Goal: Task Accomplishment & Management: Manage account settings

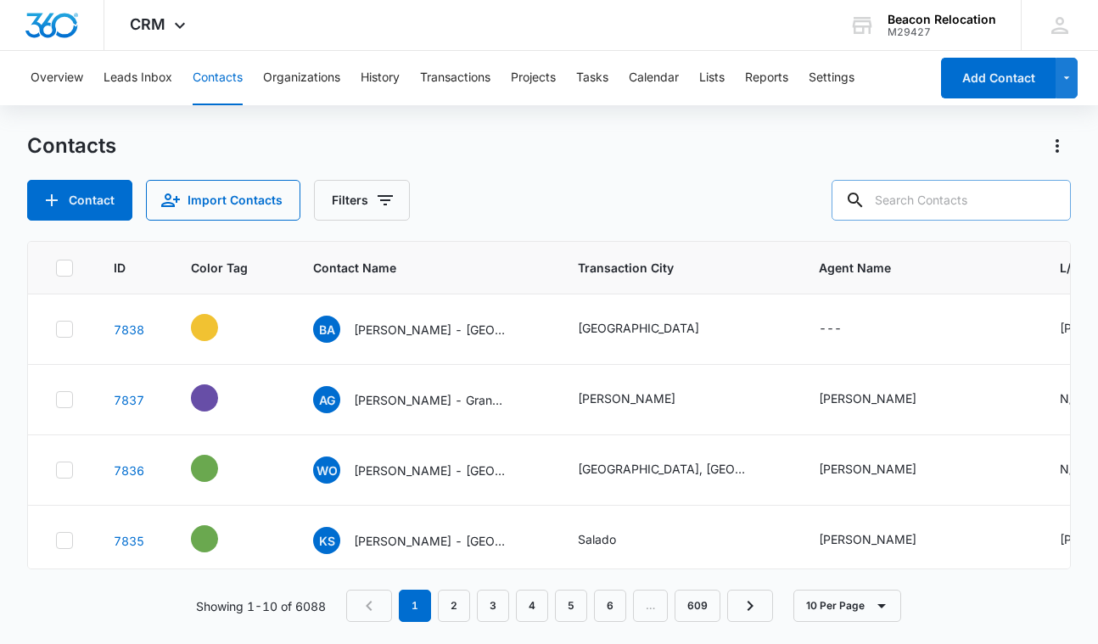
click at [918, 201] on input "text" at bounding box center [951, 200] width 239 height 41
type input "crystal river"
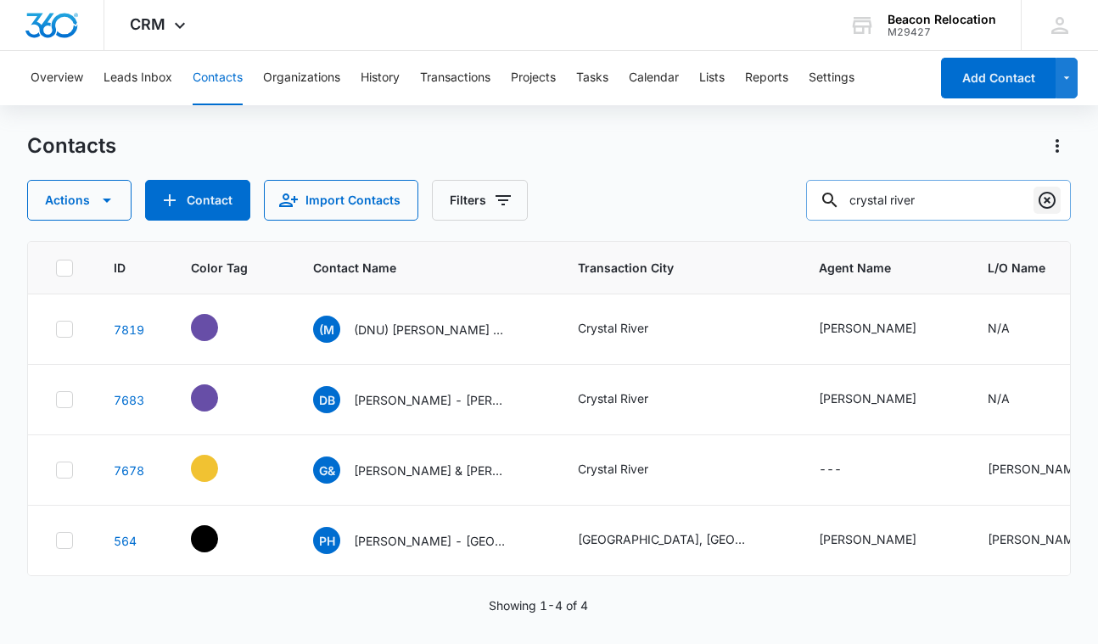
click at [1043, 202] on icon "Clear" at bounding box center [1047, 200] width 20 height 20
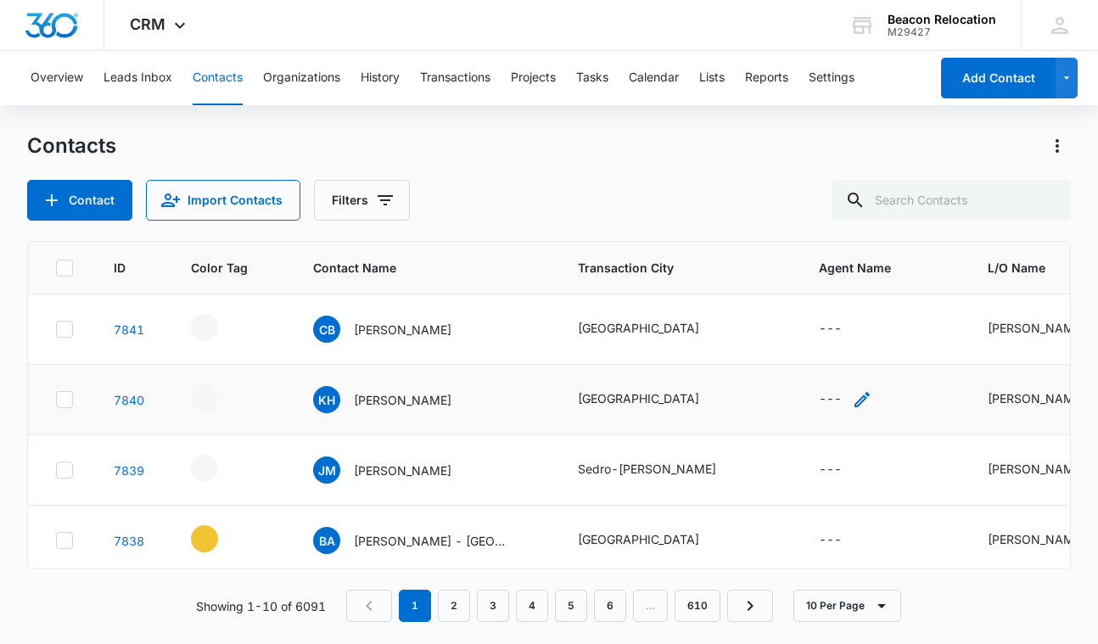
click at [856, 397] on icon "Agent Name - - Select to Edit Field" at bounding box center [862, 400] width 20 height 20
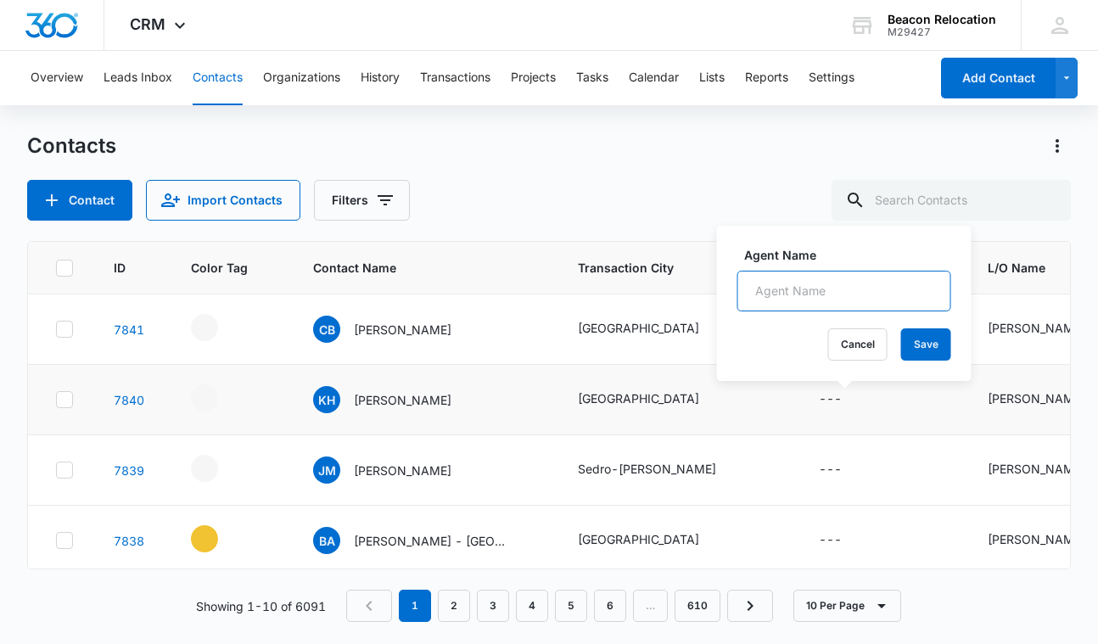
click at [788, 290] on input "Agent Name" at bounding box center [844, 291] width 214 height 41
type input "C.V. Williams"
click at [926, 345] on button "Save" at bounding box center [926, 344] width 50 height 32
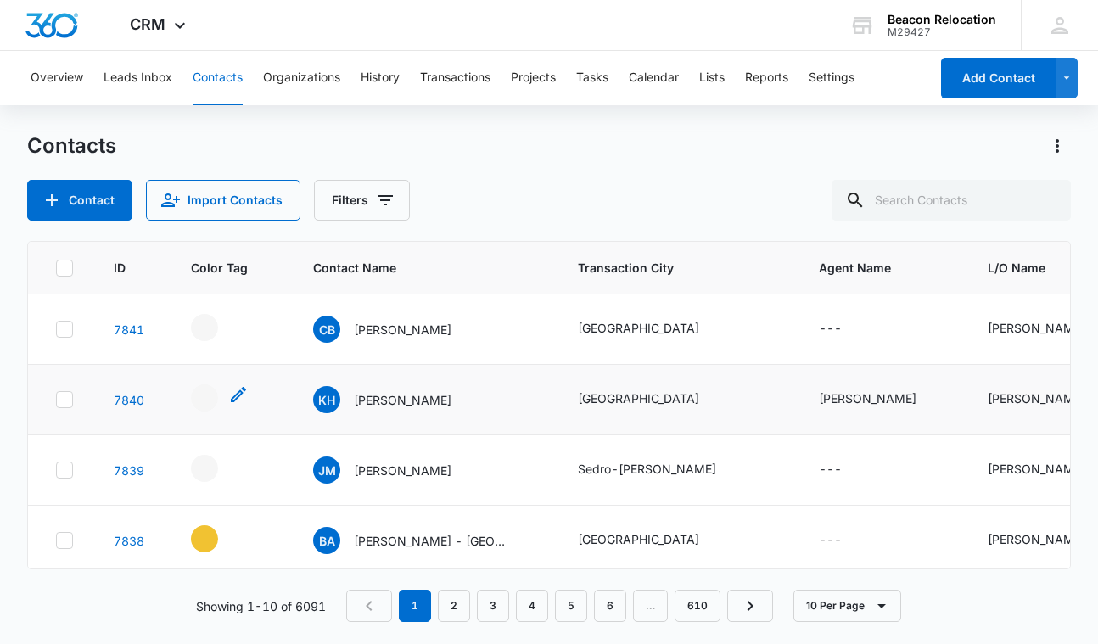
click at [239, 393] on icon "- - Select to Edit Field" at bounding box center [238, 394] width 20 height 20
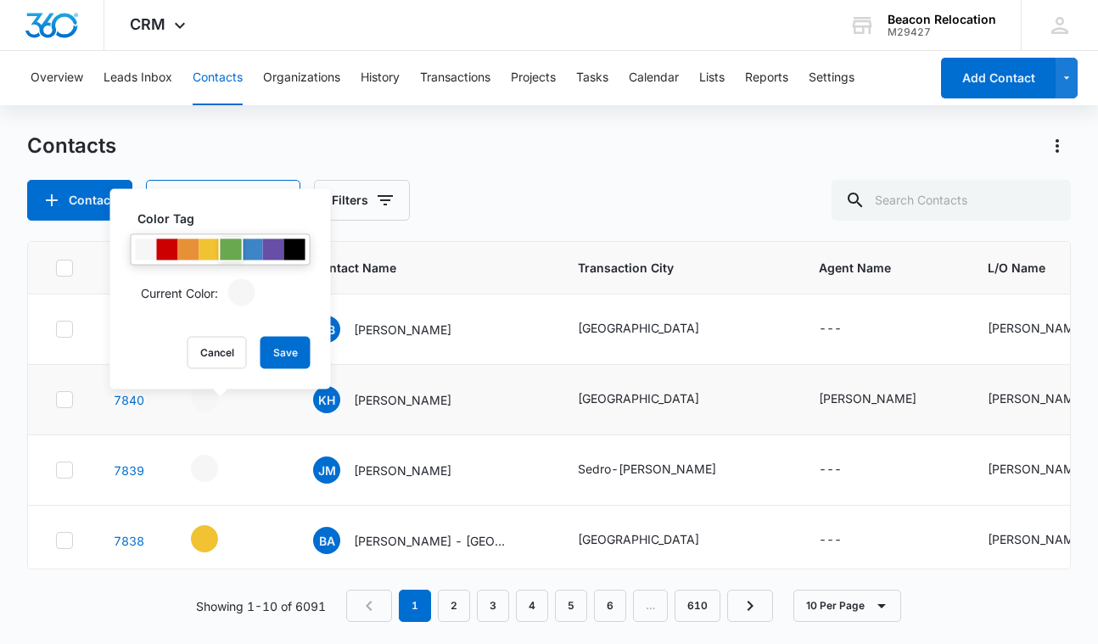
click at [229, 248] on div at bounding box center [231, 249] width 21 height 21
click at [283, 354] on button "Save" at bounding box center [286, 353] width 50 height 32
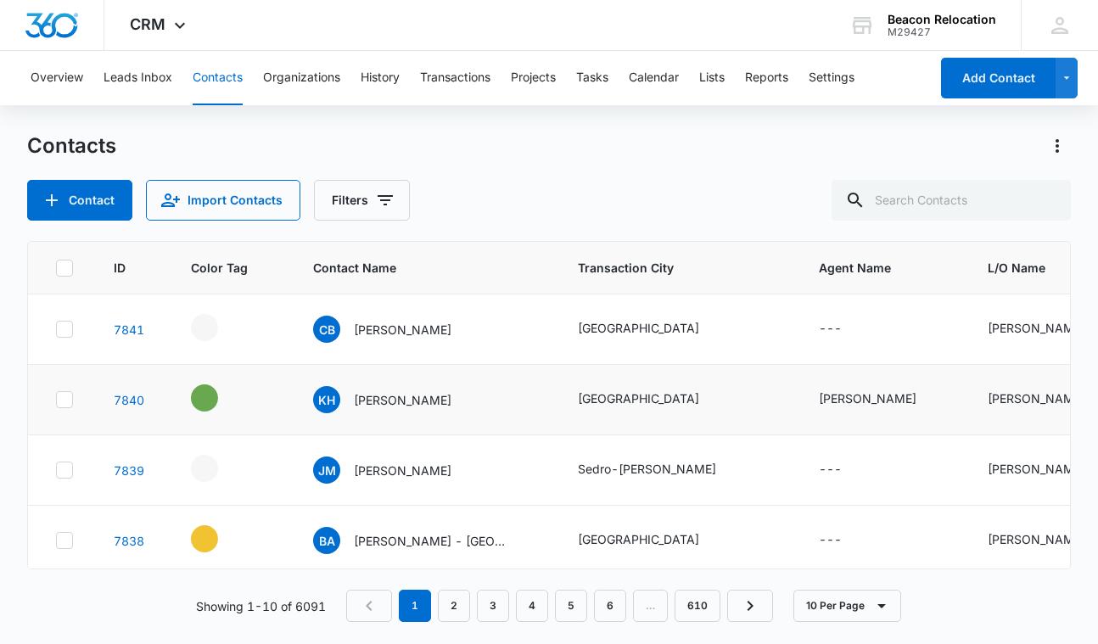
click at [465, 395] on icon "Contact Name - Kevin Honeycutt - Select to Edit Field" at bounding box center [472, 396] width 20 height 20
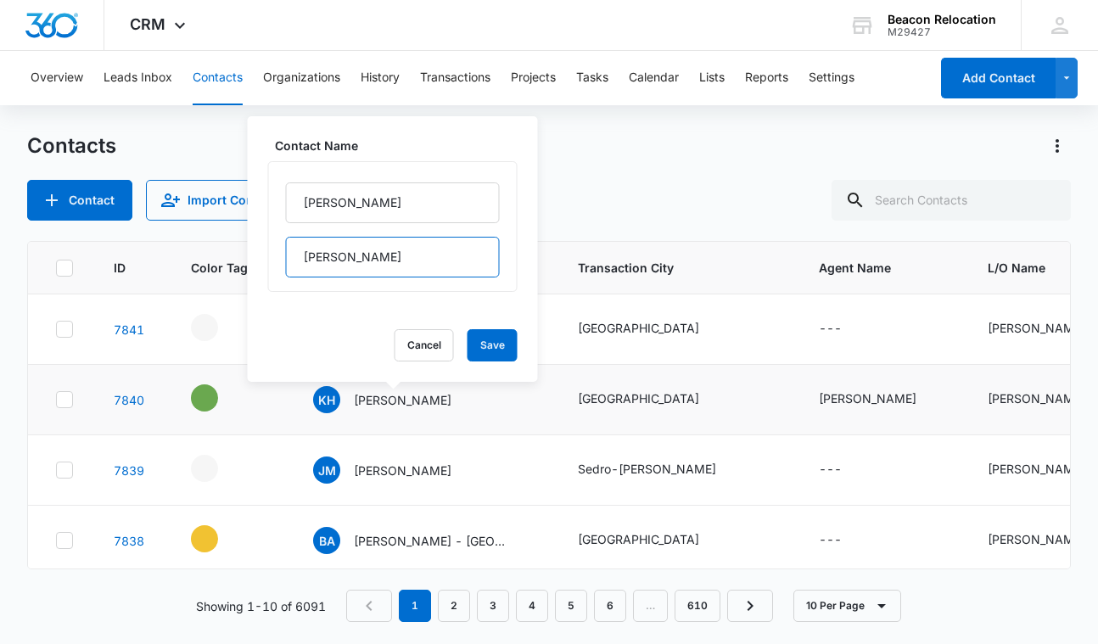
click at [394, 262] on input "Honeycutt" at bounding box center [393, 257] width 214 height 41
type input "Honeycutt - TN"
click at [485, 348] on button "Save" at bounding box center [493, 345] width 50 height 32
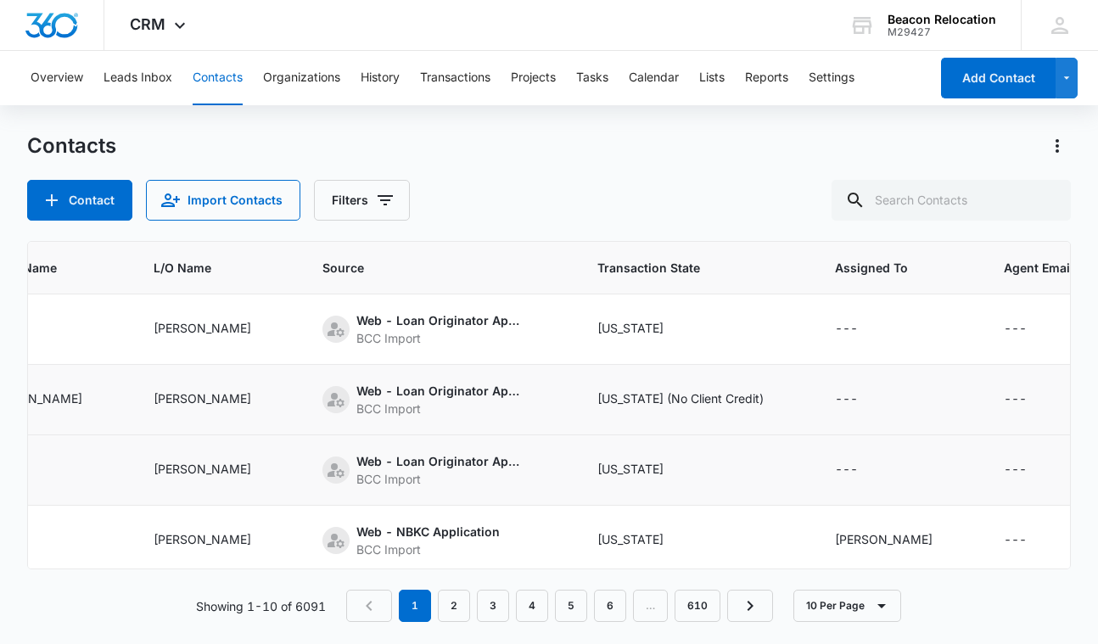
scroll to position [0, 870]
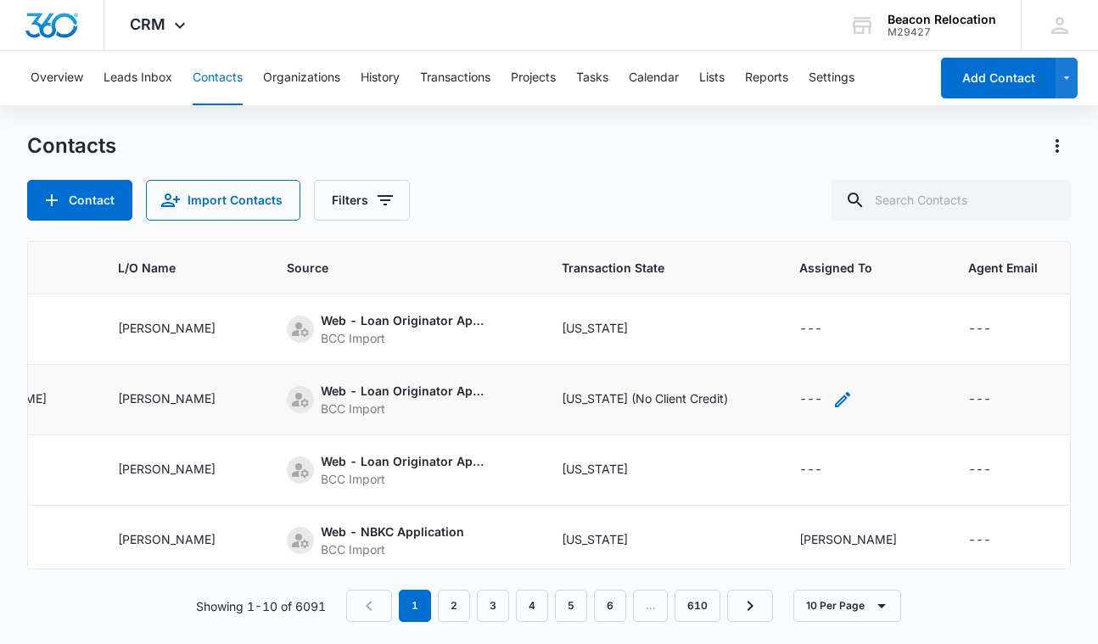
click at [849, 398] on icon "Assigned To - - Select to Edit Field" at bounding box center [842, 399] width 15 height 15
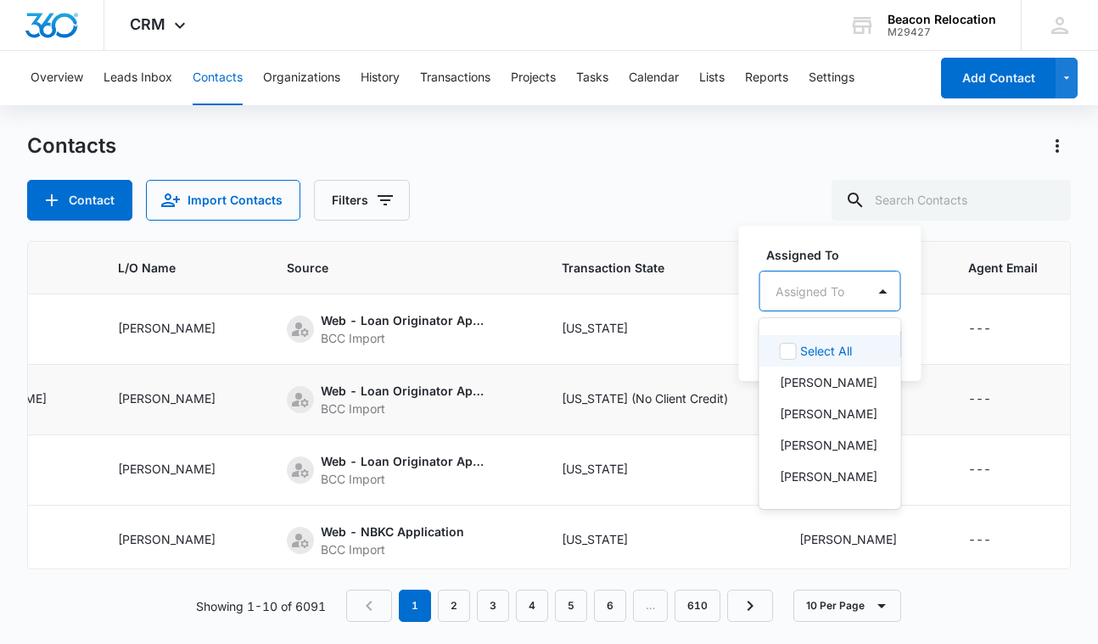
click at [808, 288] on div "Assigned To" at bounding box center [810, 292] width 69 height 18
click at [805, 409] on p "[PERSON_NAME]" at bounding box center [829, 414] width 98 height 18
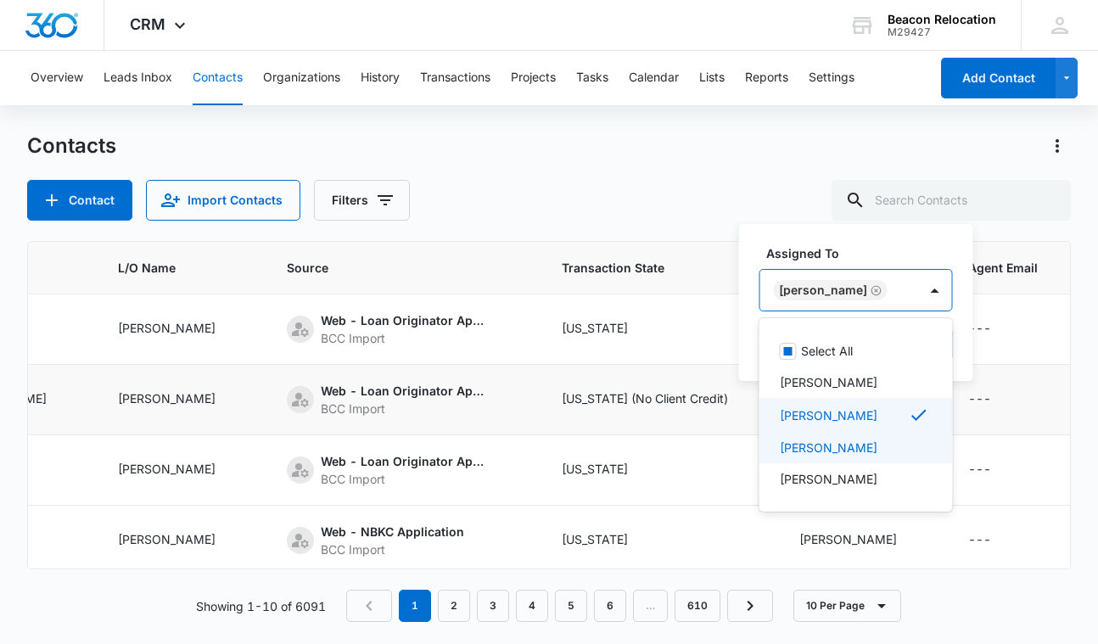
click at [800, 449] on p "[PERSON_NAME]" at bounding box center [829, 448] width 98 height 18
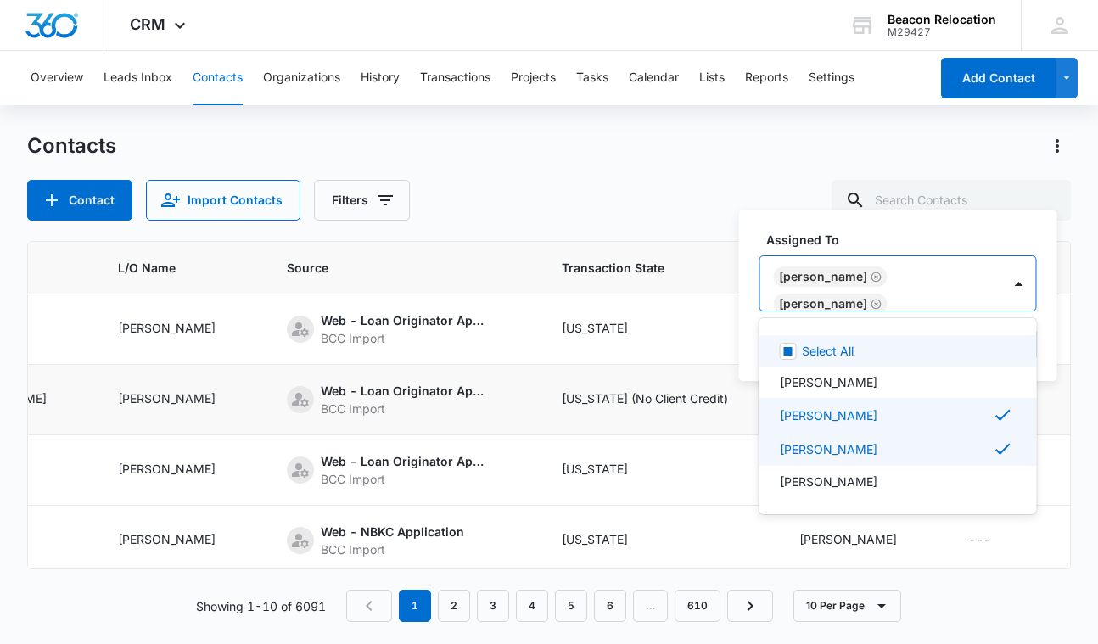
click at [871, 283] on icon "Remove Kevin Walker" at bounding box center [877, 277] width 12 height 13
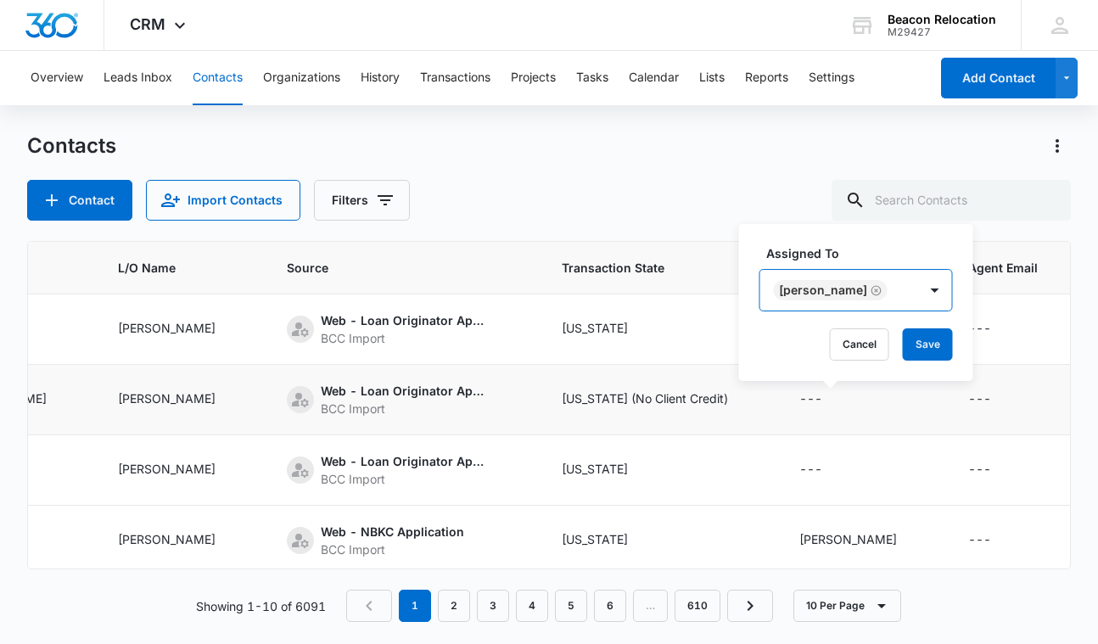
click at [887, 294] on div "[PERSON_NAME]" at bounding box center [839, 290] width 158 height 41
click at [918, 344] on button "Save" at bounding box center [928, 344] width 50 height 32
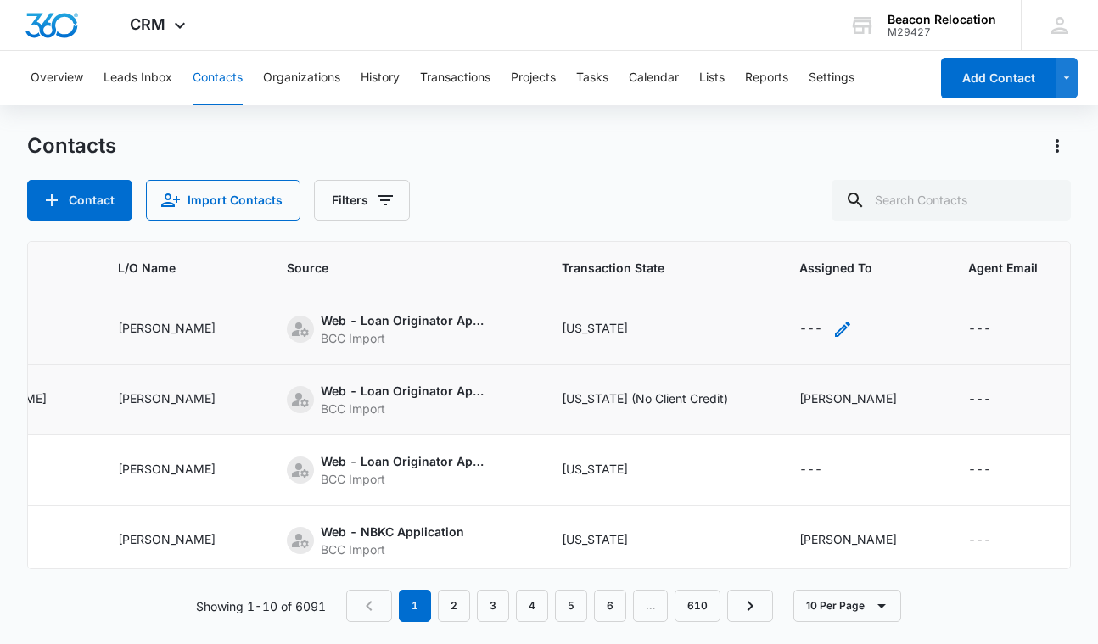
click at [848, 325] on icon "Assigned To - - Select to Edit Field" at bounding box center [842, 329] width 20 height 20
click at [840, 221] on div "Assigned To" at bounding box center [810, 221] width 69 height 18
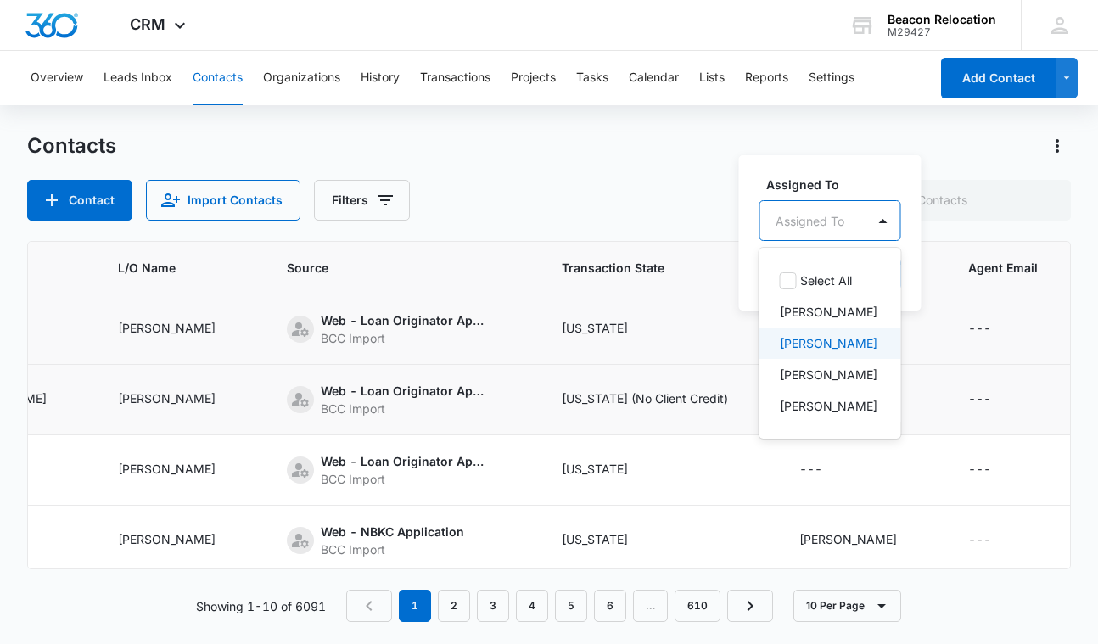
click at [820, 336] on p "[PERSON_NAME]" at bounding box center [829, 343] width 98 height 18
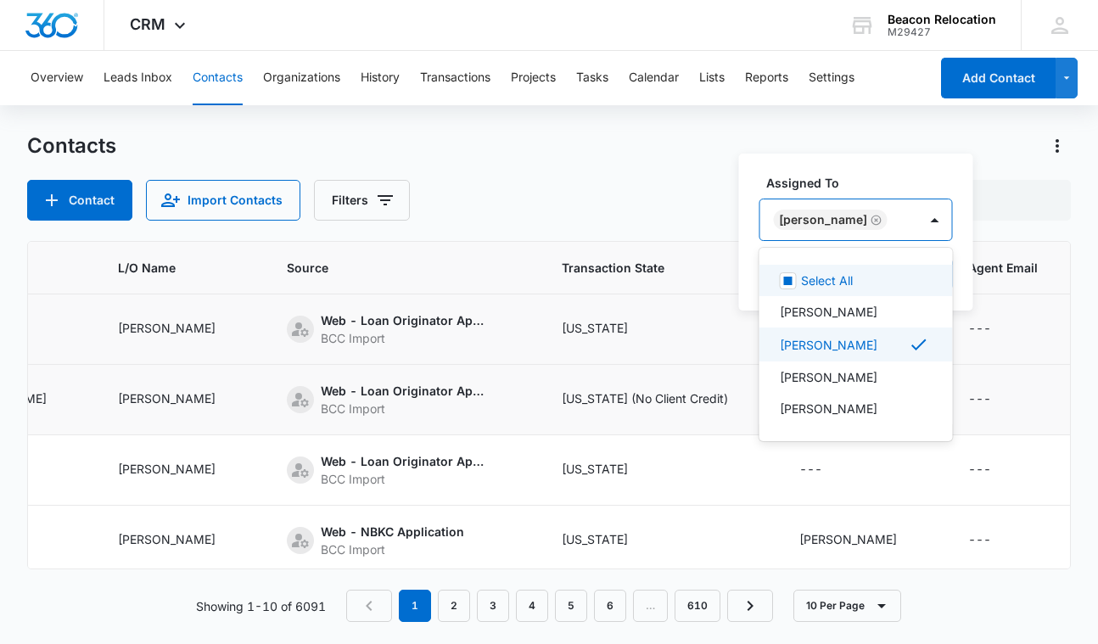
click at [888, 220] on div "[PERSON_NAME]" at bounding box center [839, 219] width 158 height 41
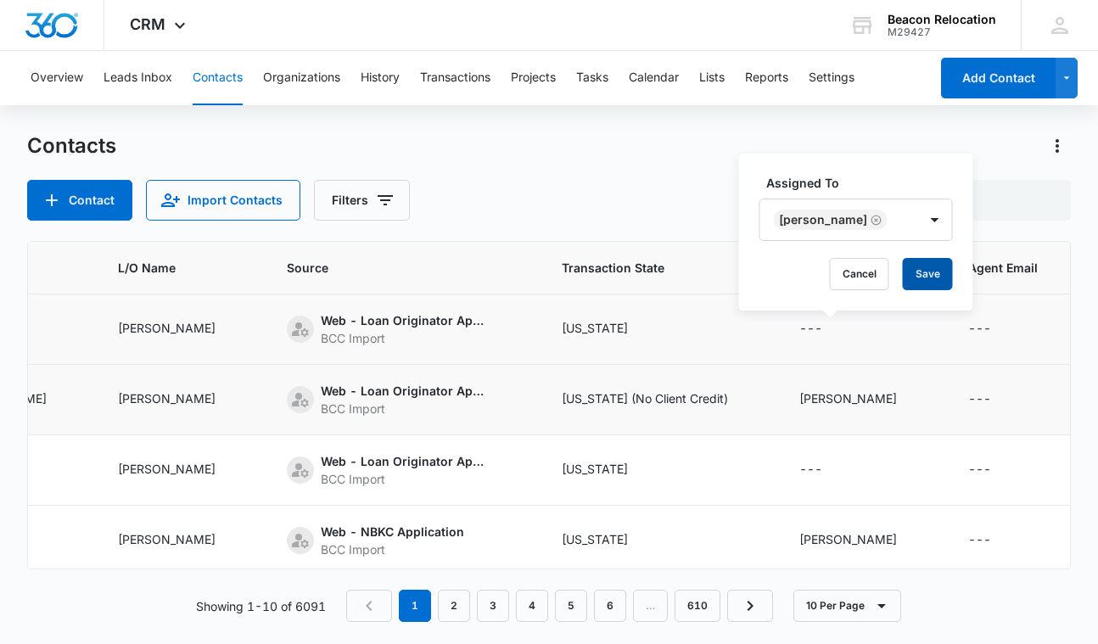
click at [908, 279] on button "Save" at bounding box center [928, 274] width 50 height 32
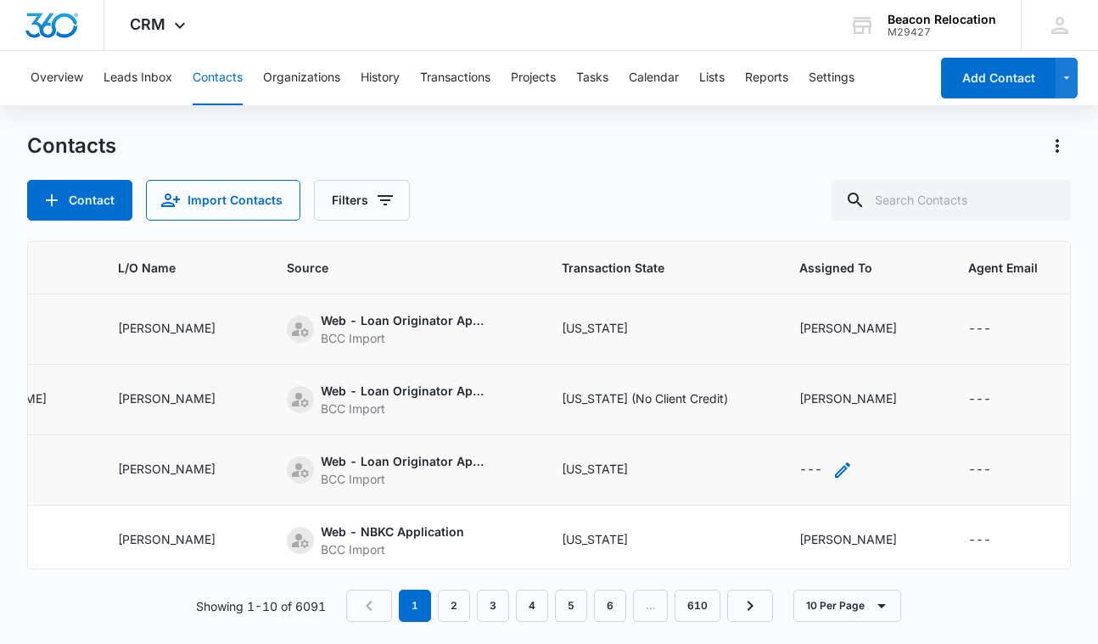
click at [849, 463] on icon "Assigned To - - Select to Edit Field" at bounding box center [842, 470] width 20 height 20
click at [800, 365] on div "Assigned To" at bounding box center [810, 362] width 69 height 18
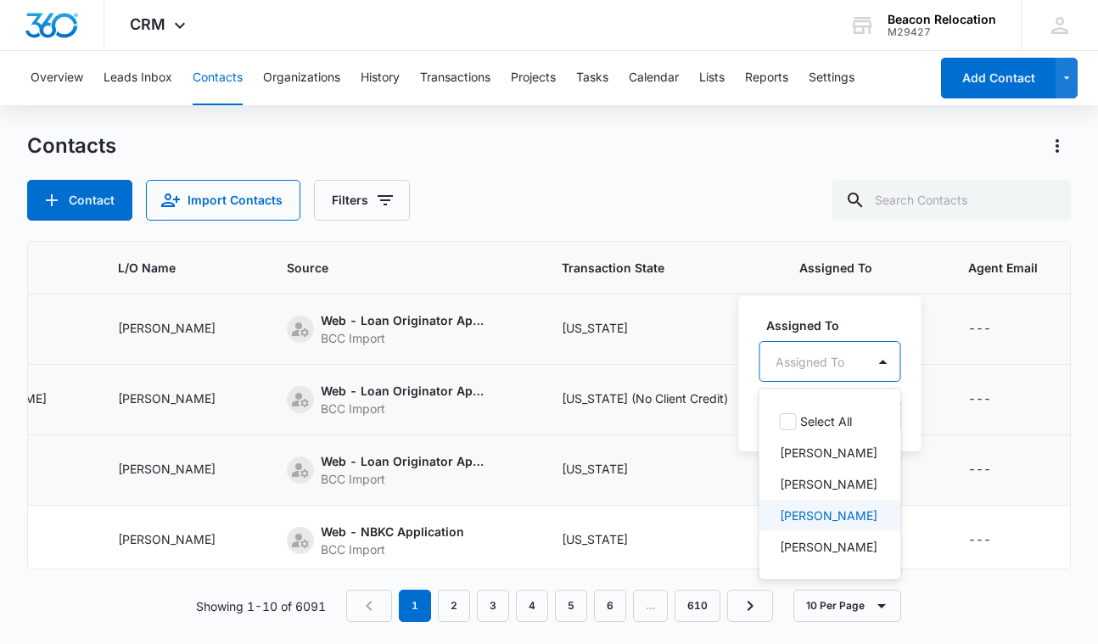
click at [802, 521] on p "[PERSON_NAME]" at bounding box center [829, 516] width 98 height 18
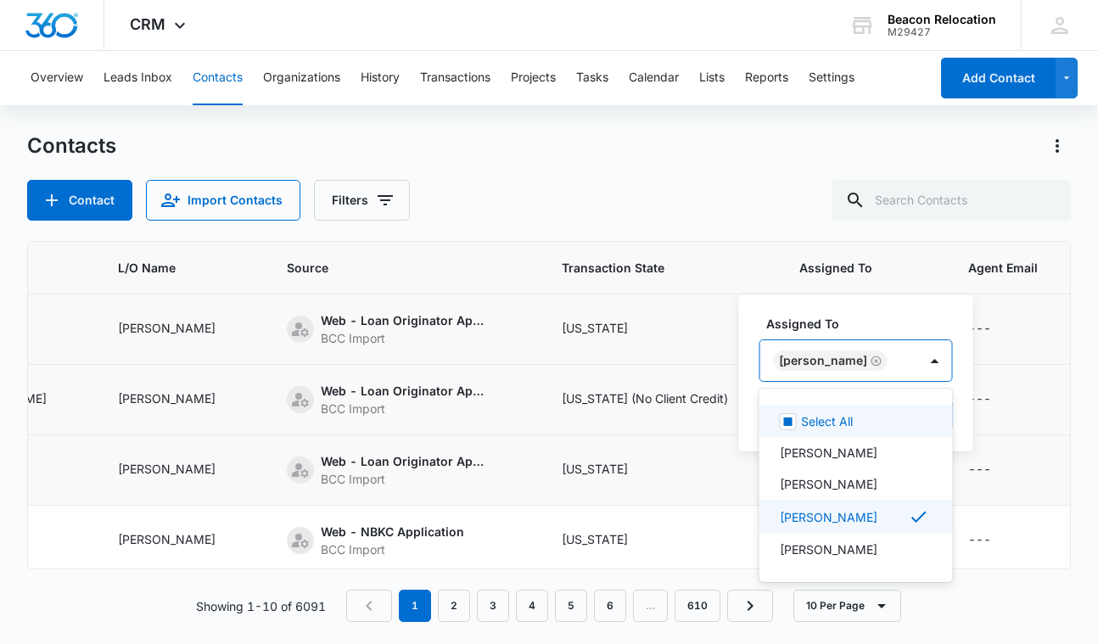
click at [892, 362] on div "[PERSON_NAME]" at bounding box center [839, 360] width 158 height 41
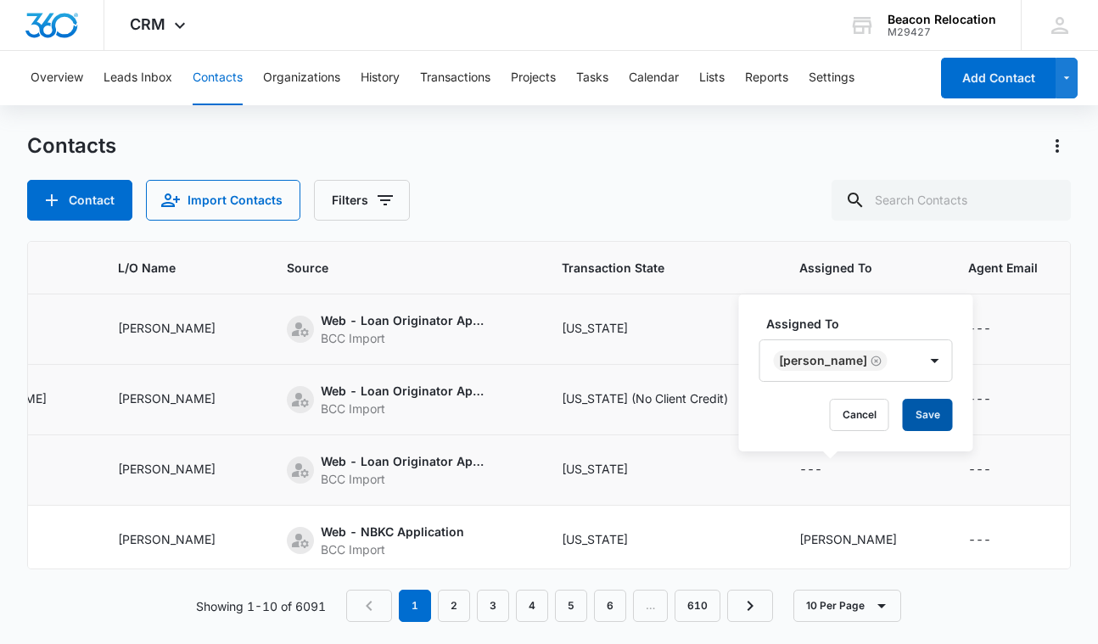
click at [903, 406] on button "Save" at bounding box center [928, 415] width 50 height 32
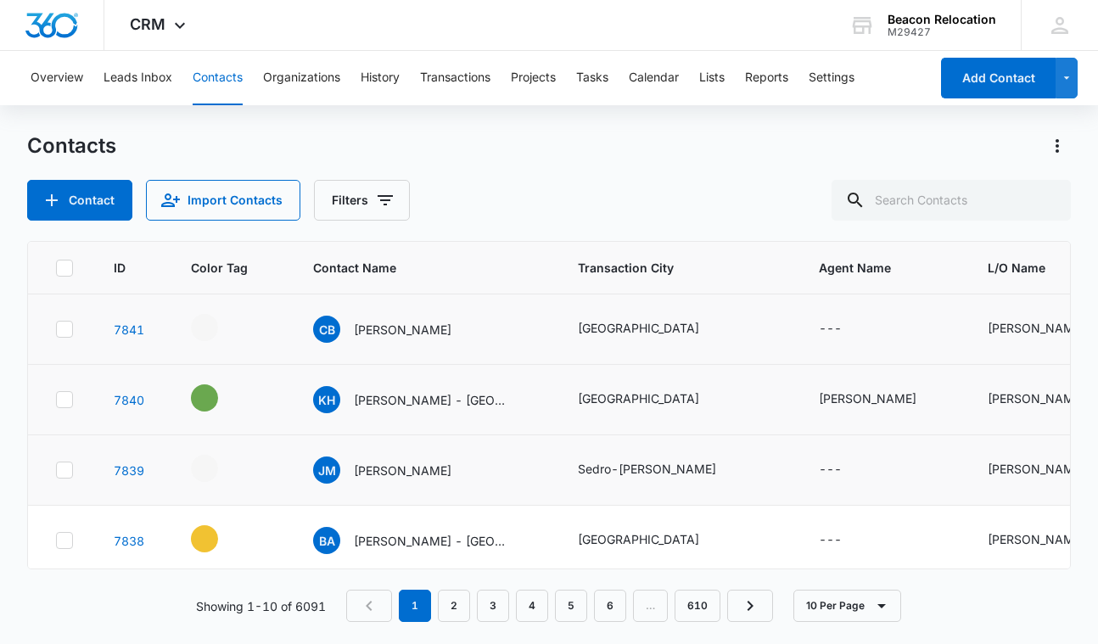
scroll to position [0, 0]
click at [233, 465] on icon "- - Select to Edit Field" at bounding box center [238, 465] width 20 height 20
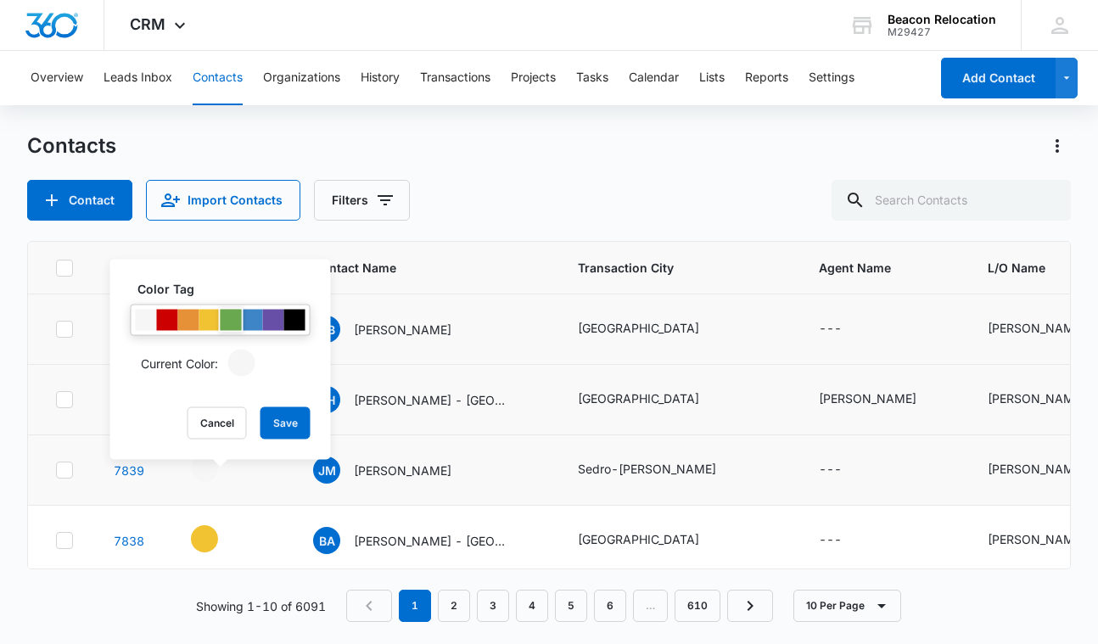
click at [234, 326] on div at bounding box center [231, 320] width 21 height 21
click at [212, 322] on div at bounding box center [209, 320] width 21 height 21
click at [272, 422] on button "Save" at bounding box center [286, 423] width 50 height 32
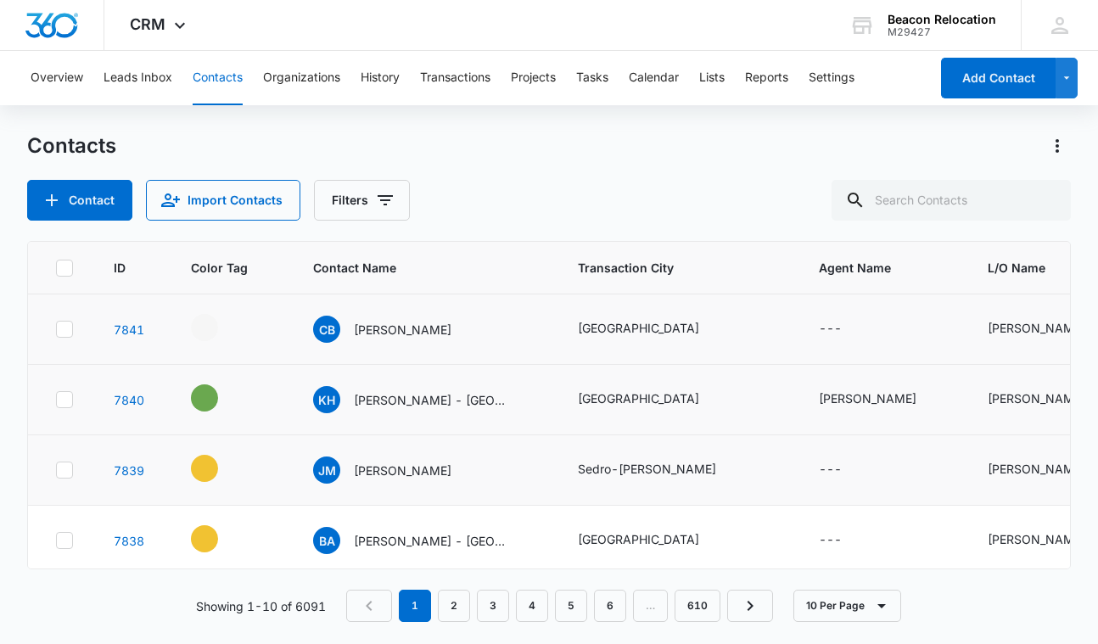
click at [462, 466] on icon "Contact Name - Josh Mills - Select to Edit Field" at bounding box center [472, 467] width 20 height 20
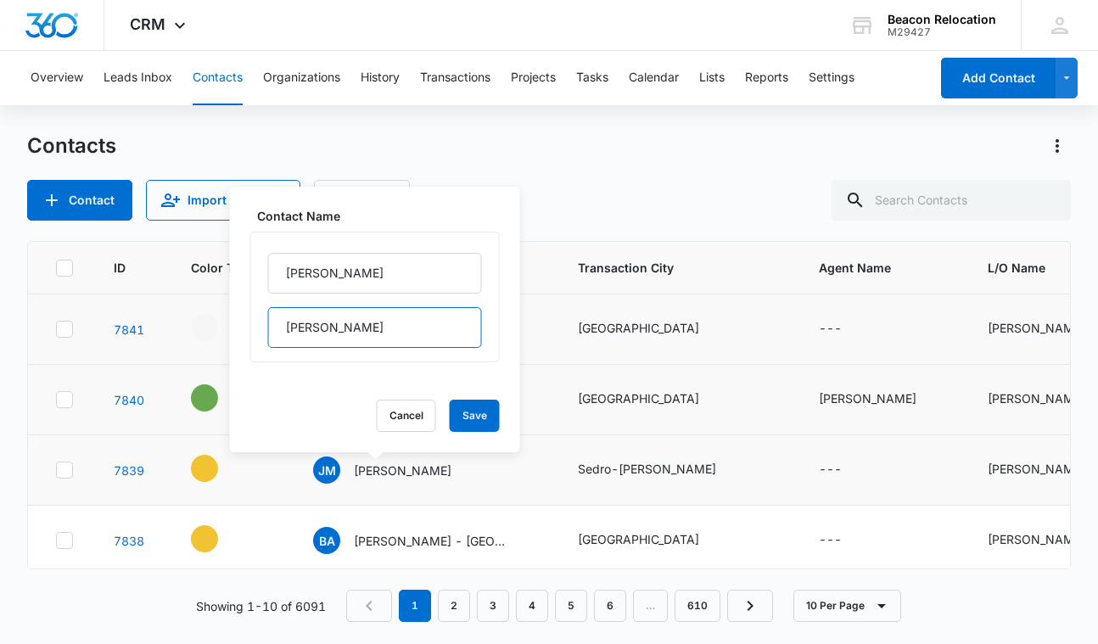
click at [355, 329] on input "Mills" at bounding box center [375, 327] width 214 height 41
type input "Mills - WA"
click at [469, 408] on button "Save" at bounding box center [475, 416] width 50 height 32
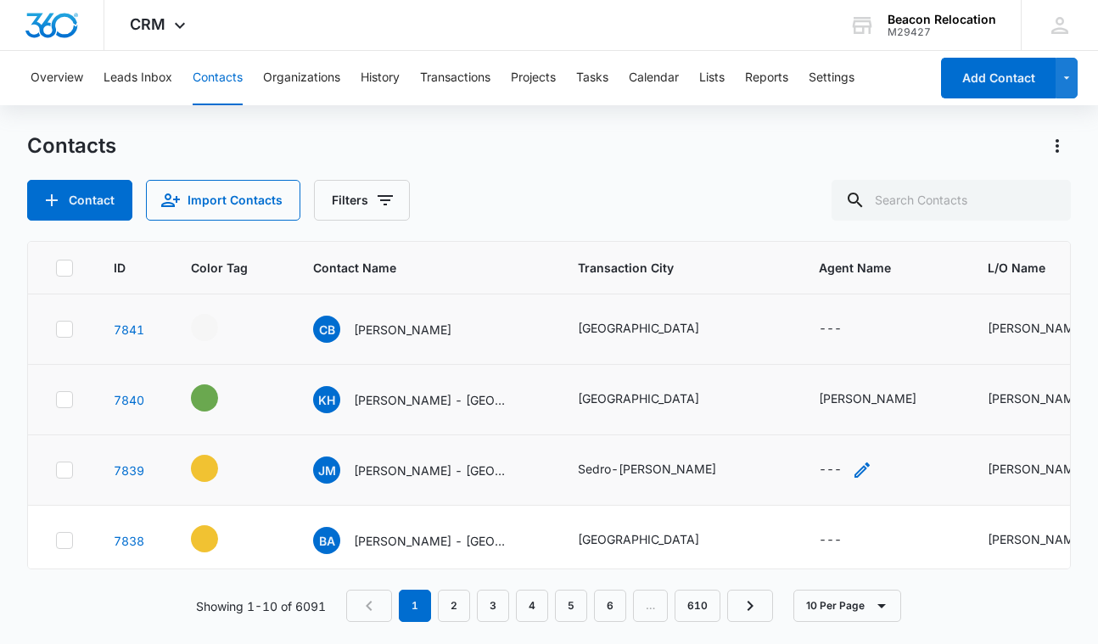
click at [863, 471] on icon "Agent Name - - Select to Edit Field" at bounding box center [862, 469] width 15 height 15
click at [824, 360] on input "Agent Name" at bounding box center [844, 361] width 214 height 41
type input "Brittany Haun"
click at [933, 416] on button "Save" at bounding box center [926, 415] width 50 height 32
click at [236, 322] on icon "- - Select to Edit Field" at bounding box center [238, 324] width 20 height 20
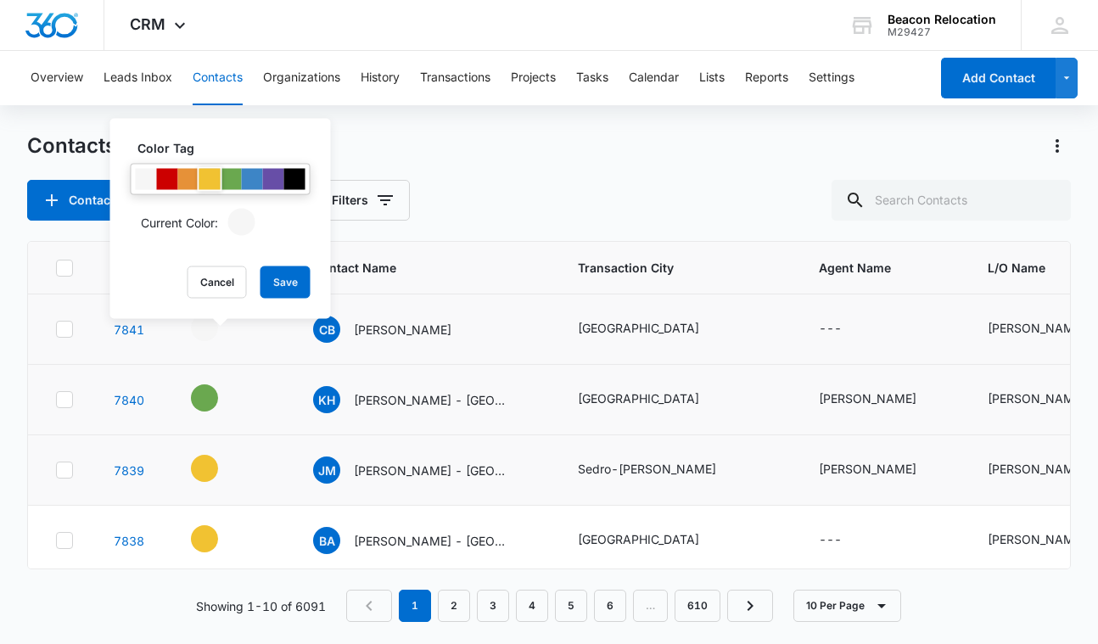
click at [212, 184] on div at bounding box center [209, 179] width 21 height 21
click at [285, 281] on button "Save" at bounding box center [286, 282] width 50 height 32
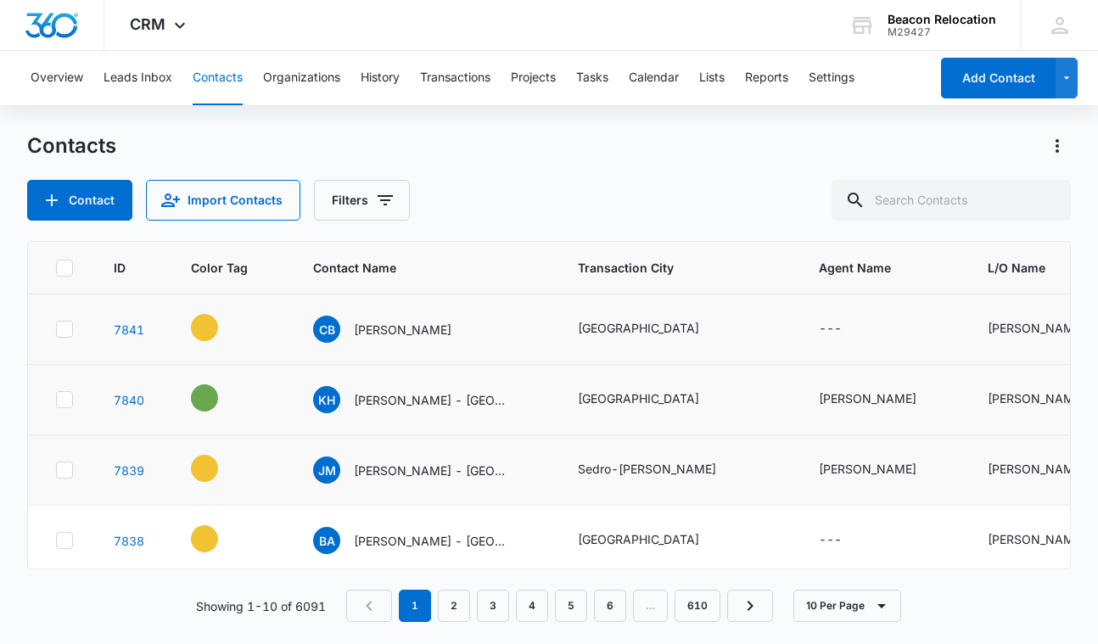
click at [479, 327] on icon "Contact Name - Claire Bogert-Brooks - Select to Edit Field" at bounding box center [471, 325] width 15 height 15
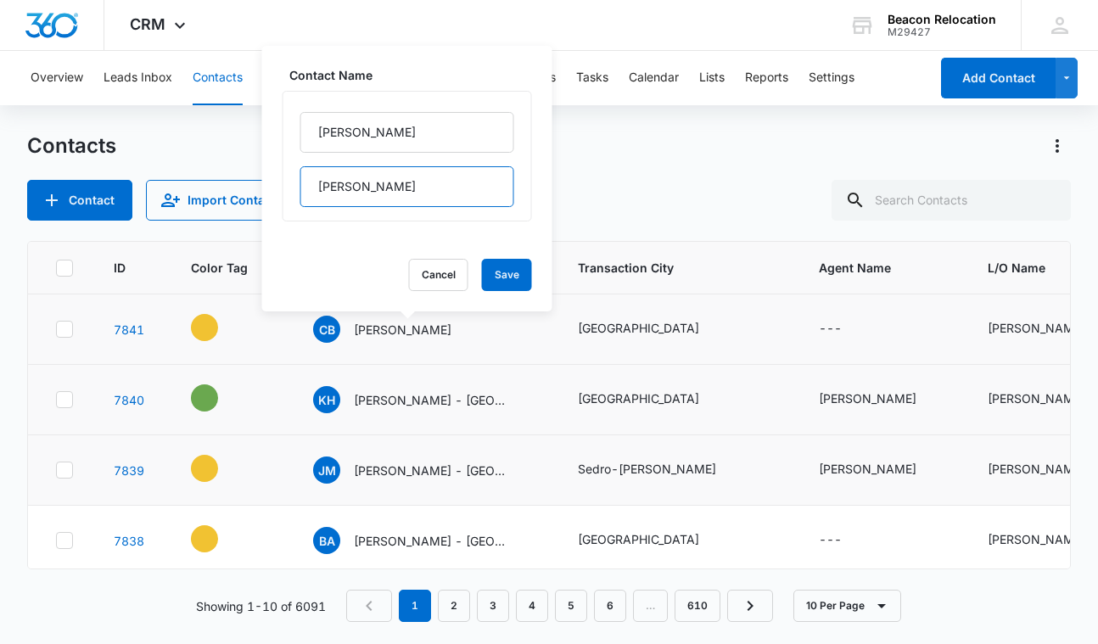
click at [414, 187] on input "Bogert-Brooks" at bounding box center [407, 186] width 214 height 41
type input "Bogert-Brooks - FL"
click at [514, 278] on button "Save" at bounding box center [507, 275] width 50 height 32
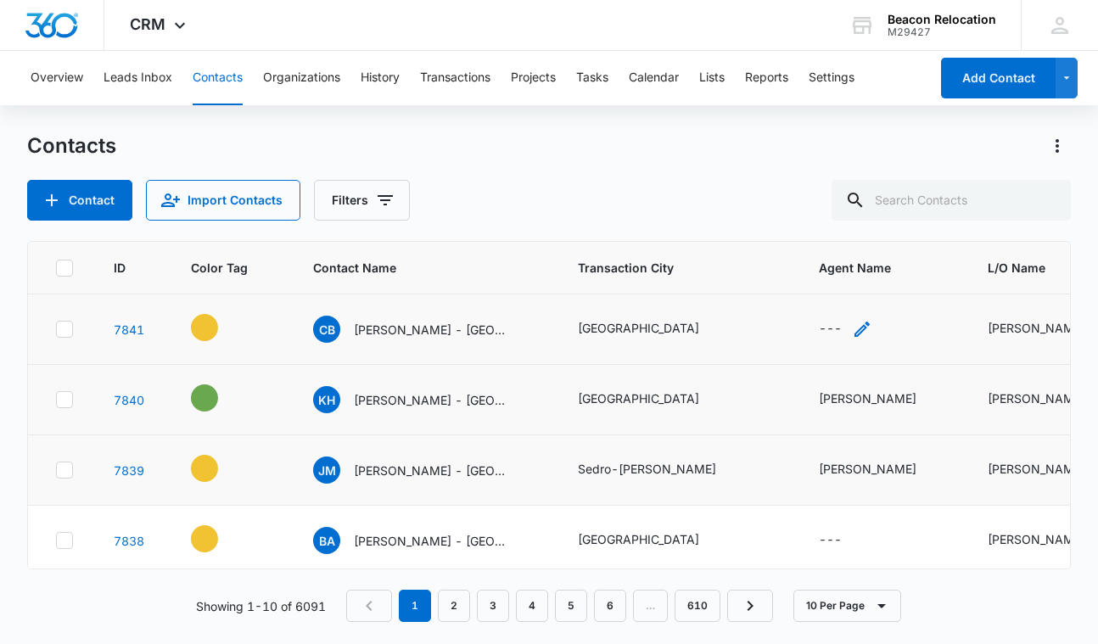
click at [861, 328] on icon "Agent Name - - Select to Edit Field" at bounding box center [862, 329] width 15 height 15
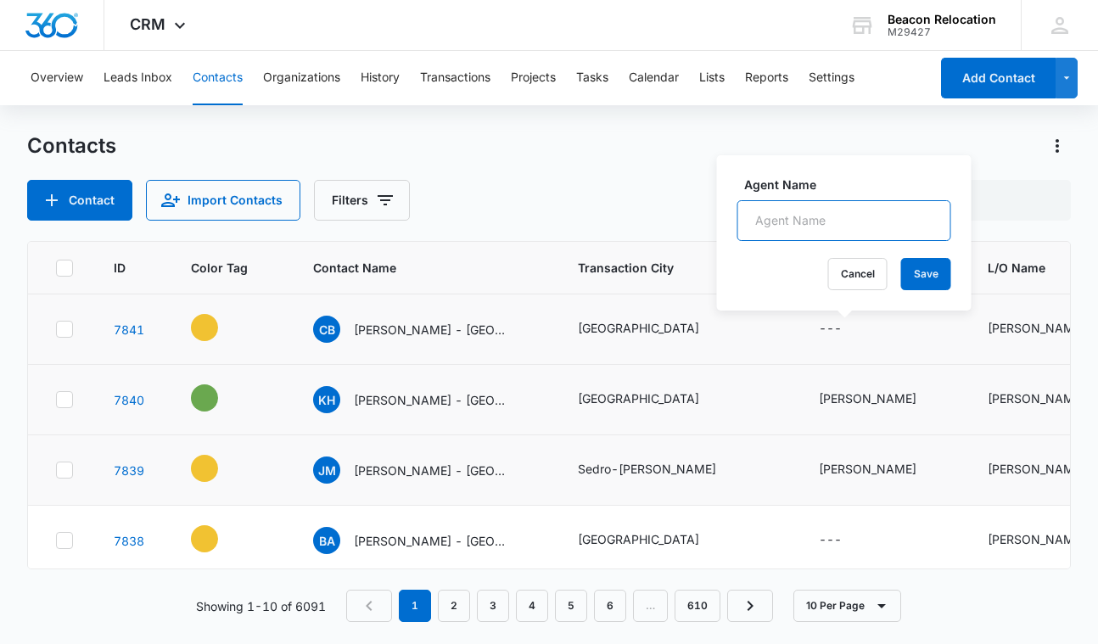
click at [823, 210] on input "Agent Name" at bounding box center [844, 220] width 214 height 41
type input "Titan Steele"
click at [938, 275] on button "Save" at bounding box center [926, 274] width 50 height 32
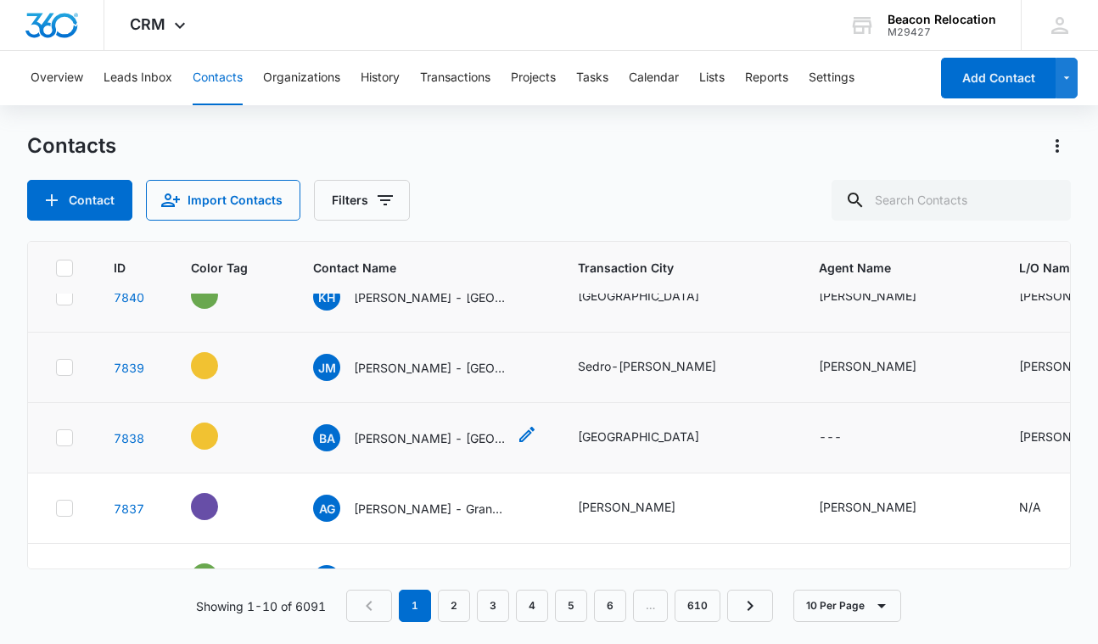
scroll to position [125, 0]
